Goal: Task Accomplishment & Management: Complete application form

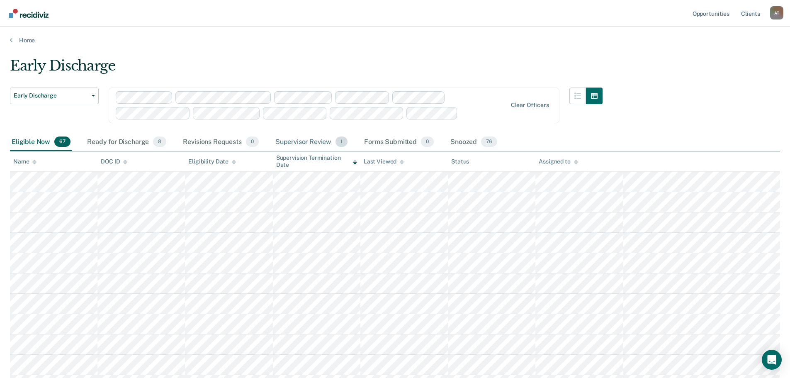
click at [302, 143] on div "Supervisor Review 1" at bounding box center [312, 142] width 76 height 18
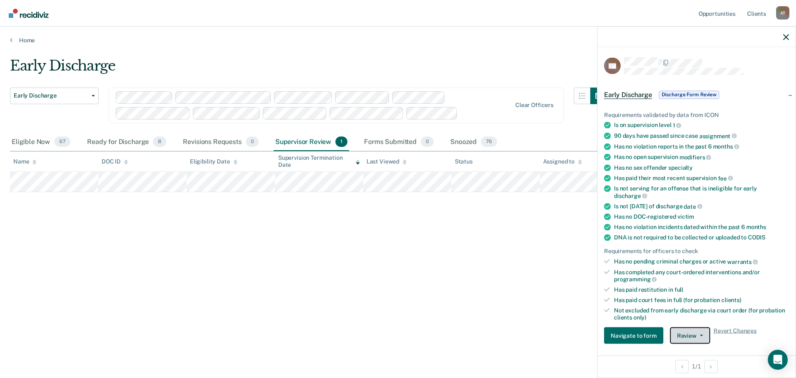
click at [697, 335] on span "button" at bounding box center [700, 336] width 7 height 2
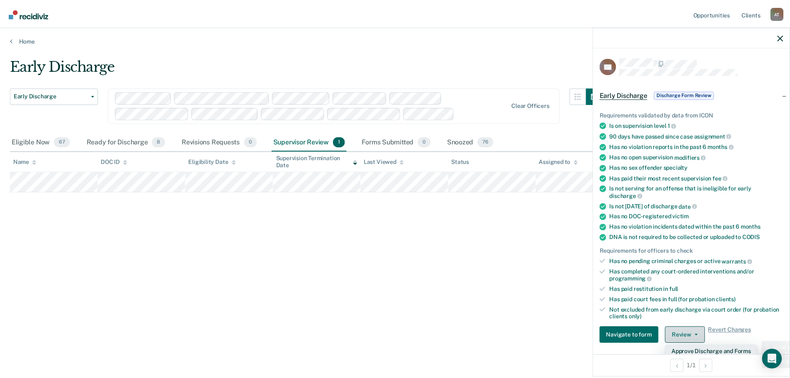
scroll to position [3, 0]
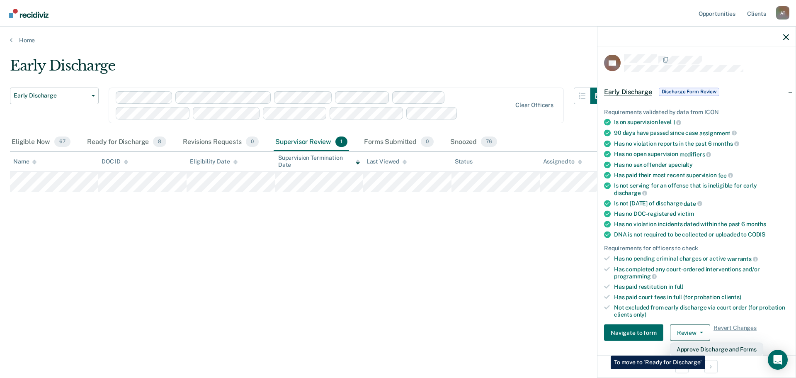
click at [705, 349] on button "Approve Discharge and Forms" at bounding box center [716, 348] width 93 height 13
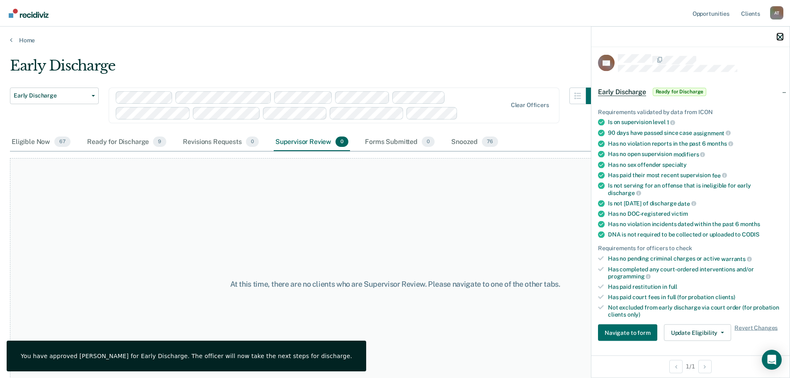
click at [778, 38] on icon "button" at bounding box center [780, 37] width 6 height 6
